Goal: Information Seeking & Learning: Check status

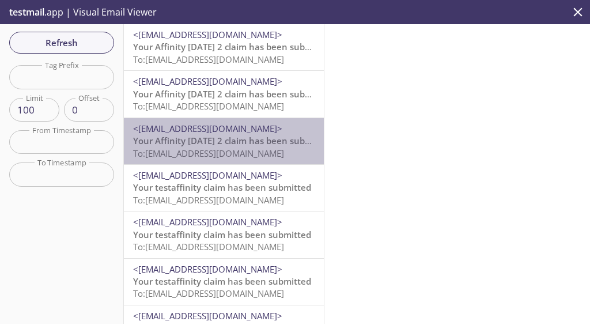
click at [227, 145] on span "Your Affinity [DATE] 2 claim has been submitted" at bounding box center [232, 141] width 199 height 12
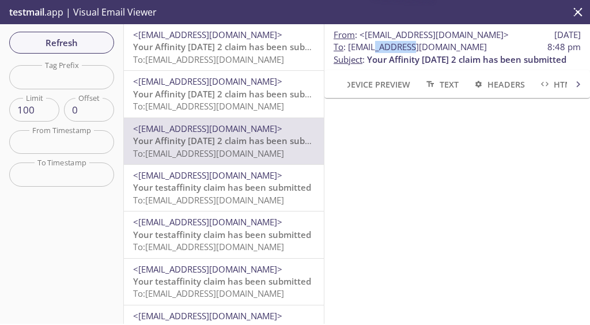
drag, startPoint x: 375, startPoint y: 48, endPoint x: 418, endPoint y: 45, distance: 42.7
click at [418, 45] on span "To : [EMAIL_ADDRESS][DOMAIN_NAME]" at bounding box center [409, 47] width 153 height 12
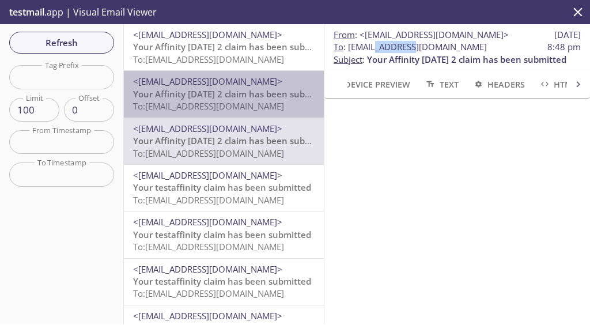
click at [236, 102] on span "To: [EMAIL_ADDRESS][DOMAIN_NAME]" at bounding box center [208, 106] width 151 height 12
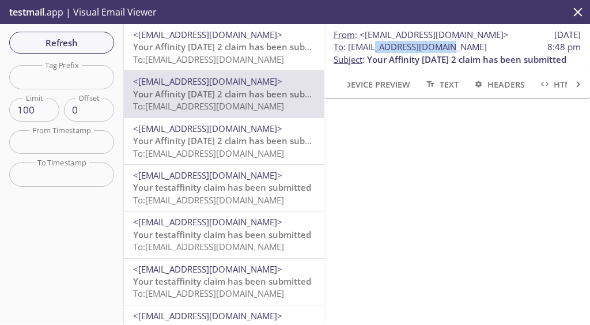
drag, startPoint x: 377, startPoint y: 47, endPoint x: 443, endPoint y: 47, distance: 66.8
click at [443, 47] on span "To : [EMAIL_ADDRESS][DOMAIN_NAME]" at bounding box center [409, 47] width 153 height 12
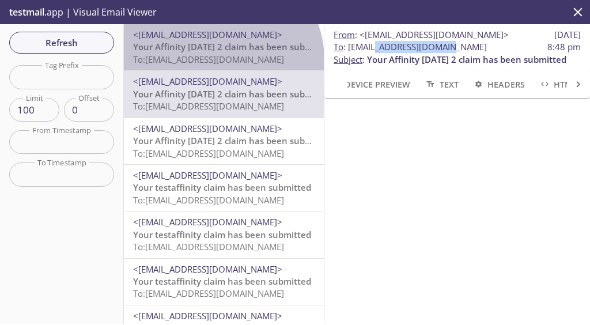
click at [221, 59] on span "To: [EMAIL_ADDRESS][DOMAIN_NAME]" at bounding box center [208, 60] width 151 height 12
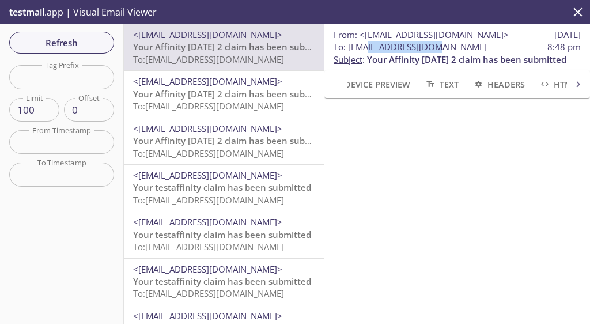
drag, startPoint x: 369, startPoint y: 50, endPoint x: 437, endPoint y: 47, distance: 68.6
click at [437, 47] on span "To : [EMAIL_ADDRESS][DOMAIN_NAME]" at bounding box center [409, 47] width 153 height 12
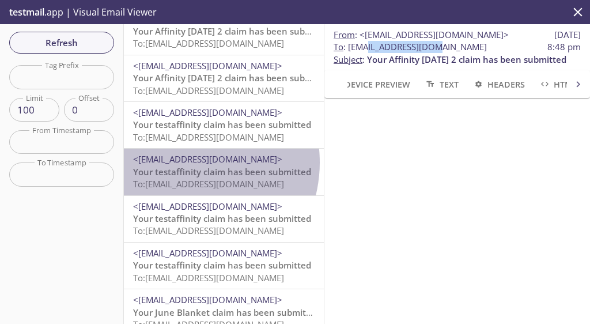
click at [183, 162] on span "<[EMAIL_ADDRESS][DOMAIN_NAME]>" at bounding box center [207, 159] width 149 height 12
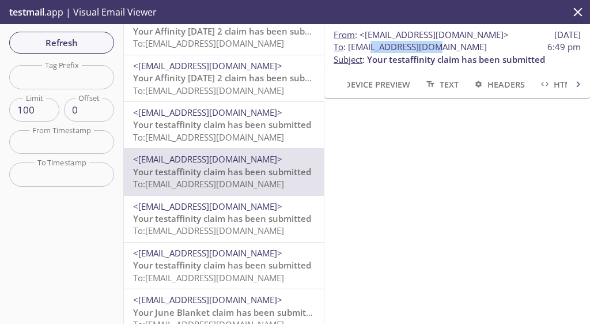
drag, startPoint x: 370, startPoint y: 48, endPoint x: 437, endPoint y: 45, distance: 66.8
click at [437, 45] on span "To : [EMAIL_ADDRESS][DOMAIN_NAME]" at bounding box center [409, 47] width 153 height 12
drag, startPoint x: 431, startPoint y: 47, endPoint x: 405, endPoint y: 48, distance: 25.4
click at [405, 48] on span "To : [EMAIL_ADDRESS][DOMAIN_NAME]" at bounding box center [409, 47] width 153 height 12
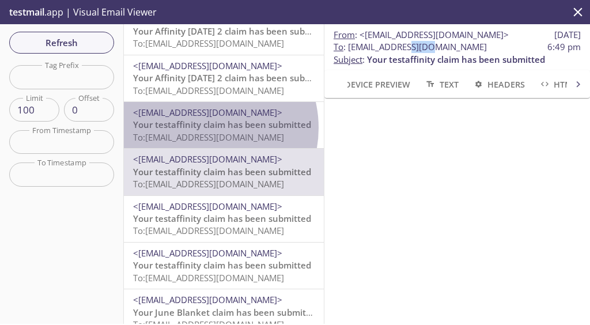
click at [200, 128] on span "Your testaffinity claim has been submitted" at bounding box center [222, 125] width 178 height 12
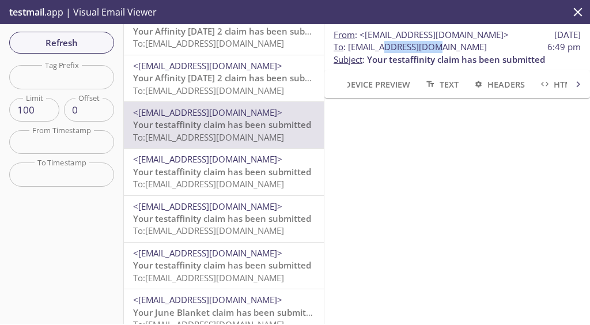
drag, startPoint x: 388, startPoint y: 48, endPoint x: 441, endPoint y: 49, distance: 53.0
click at [441, 49] on span "To : [EMAIL_ADDRESS][DOMAIN_NAME]" at bounding box center [409, 47] width 153 height 12
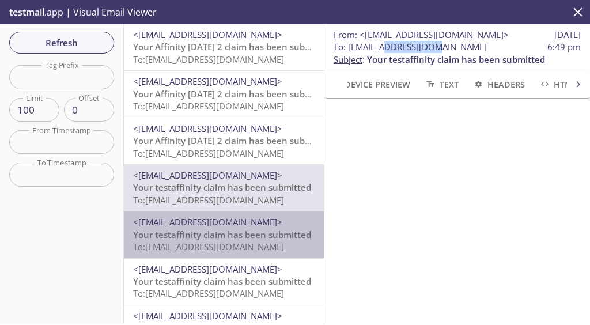
click at [250, 235] on span "Your testaffinity claim has been submitted" at bounding box center [222, 235] width 178 height 12
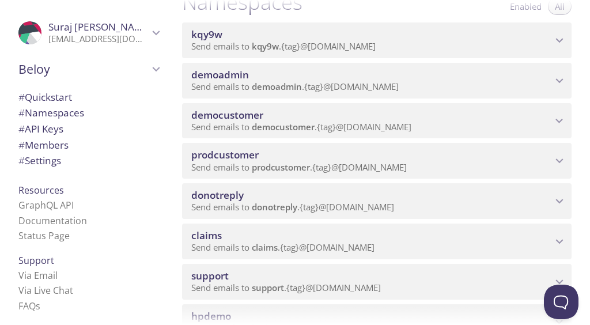
scroll to position [173, 0]
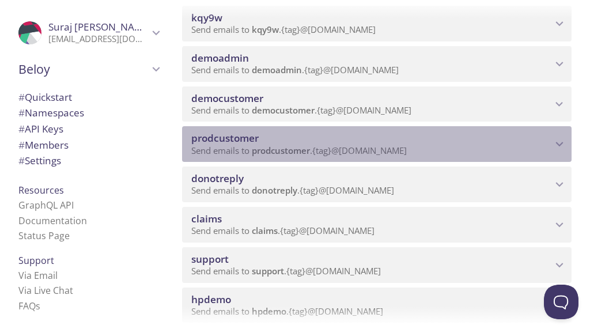
click at [401, 148] on span "Send emails to prodcustomer . {tag} @inbox.testmail.app" at bounding box center [298, 151] width 215 height 12
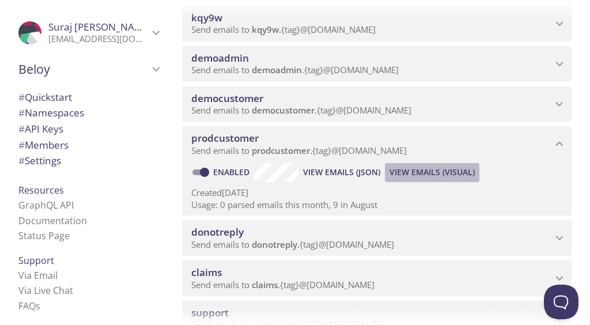
click at [437, 170] on span "View Emails (Visual)" at bounding box center [431, 172] width 85 height 14
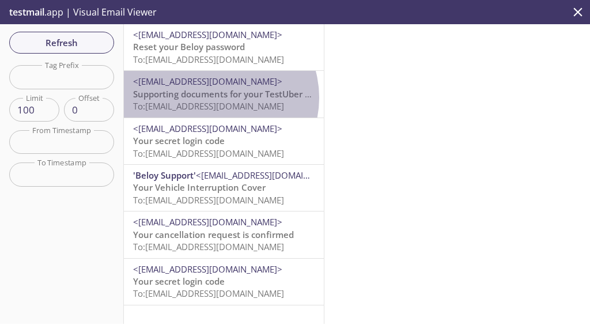
click at [217, 97] on span "Supporting documents for your TestUber claim" at bounding box center [229, 94] width 193 height 12
